Goal: Information Seeking & Learning: Learn about a topic

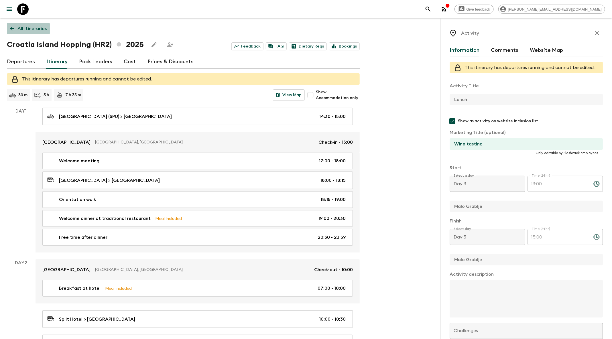
click at [38, 30] on p "All itineraries" at bounding box center [31, 28] width 29 height 7
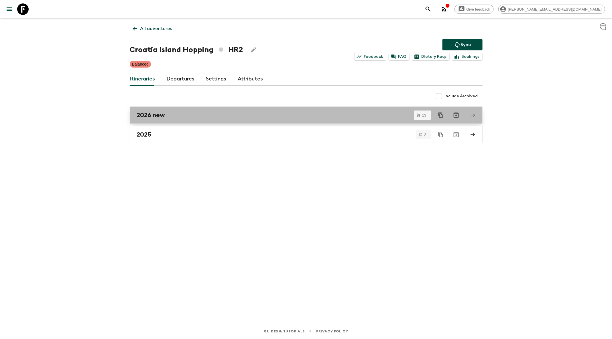
click at [195, 112] on div "2026 new" at bounding box center [301, 114] width 328 height 7
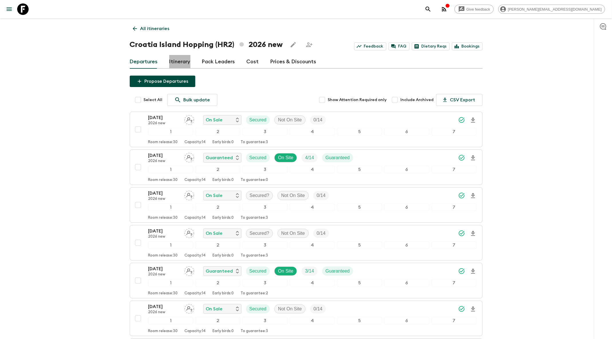
click at [183, 63] on link "Itinerary" at bounding box center [179, 62] width 21 height 14
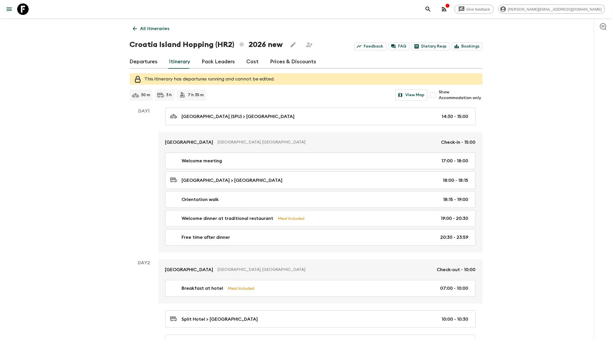
click at [135, 29] on icon at bounding box center [135, 29] width 4 height 4
